Goal: Navigation & Orientation: Find specific page/section

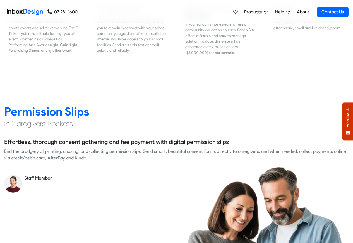
scroll to position [703, 0]
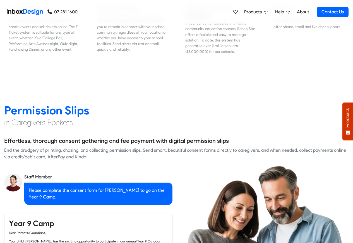
click at [253, 12] on span "Products" at bounding box center [254, 12] width 20 height 7
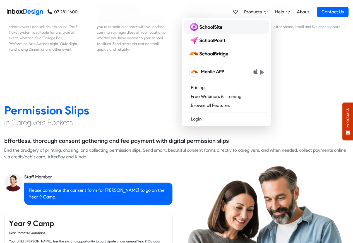
click at [200, 27] on img at bounding box center [206, 27] width 36 height 9
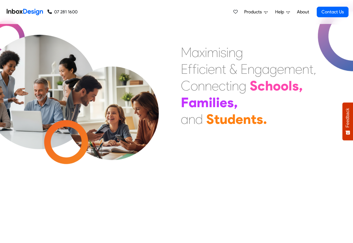
scroll to position [1, 0]
